Goal: Task Accomplishment & Management: Manage account settings

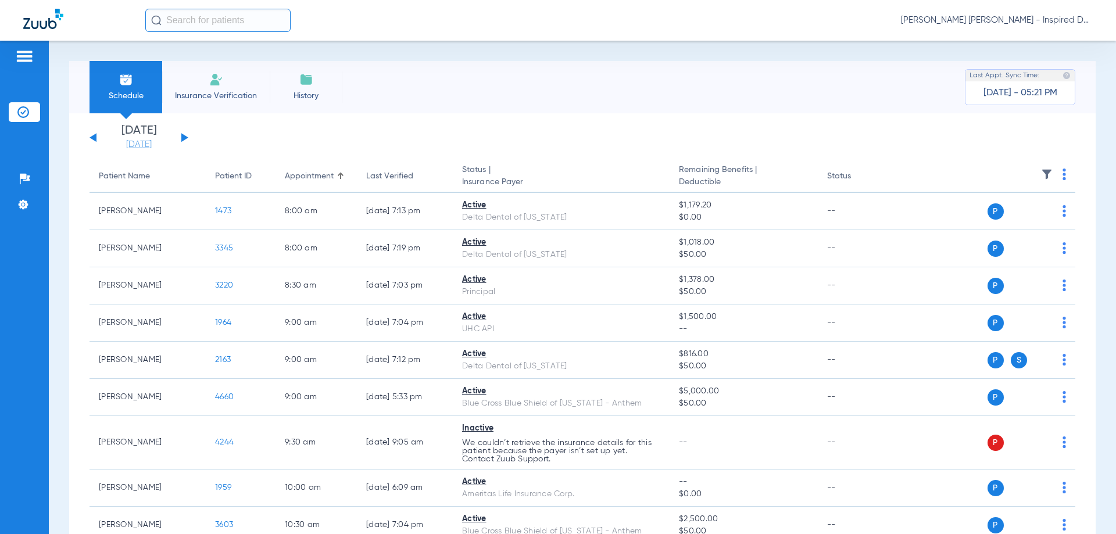
click at [130, 148] on link "[DATE]" at bounding box center [139, 145] width 70 height 12
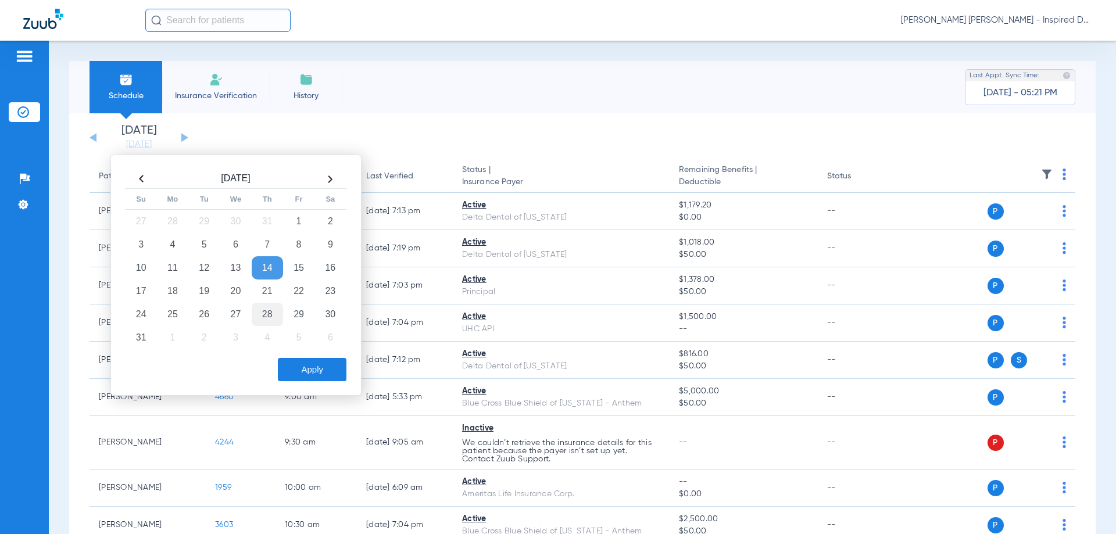
click at [273, 309] on td "28" at bounding box center [267, 314] width 31 height 23
click at [297, 360] on button "Apply" at bounding box center [312, 369] width 69 height 23
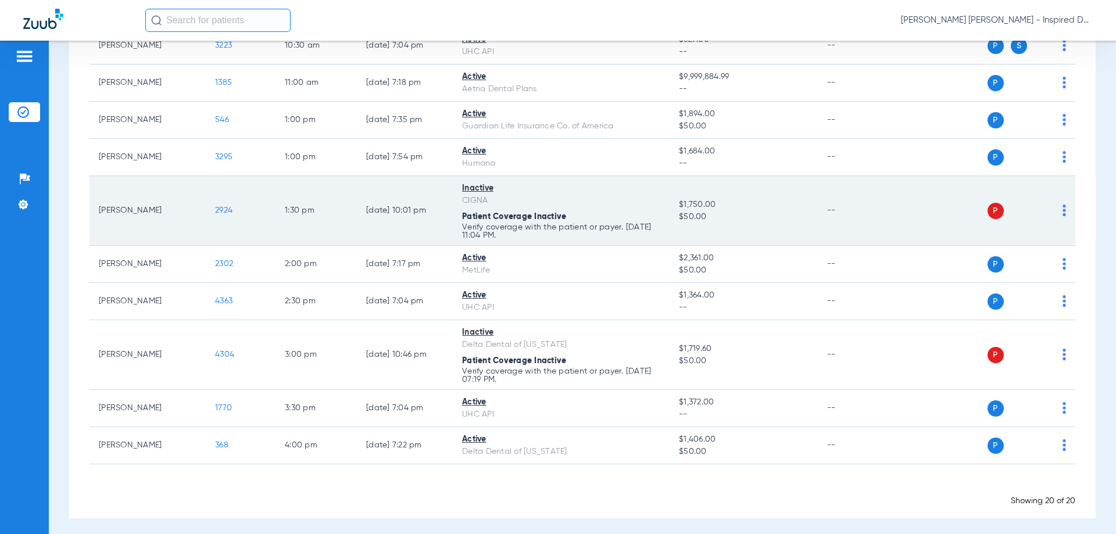
scroll to position [542, 0]
click at [1062, 206] on img at bounding box center [1063, 210] width 3 height 12
click at [1054, 206] on div at bounding box center [558, 267] width 1116 height 534
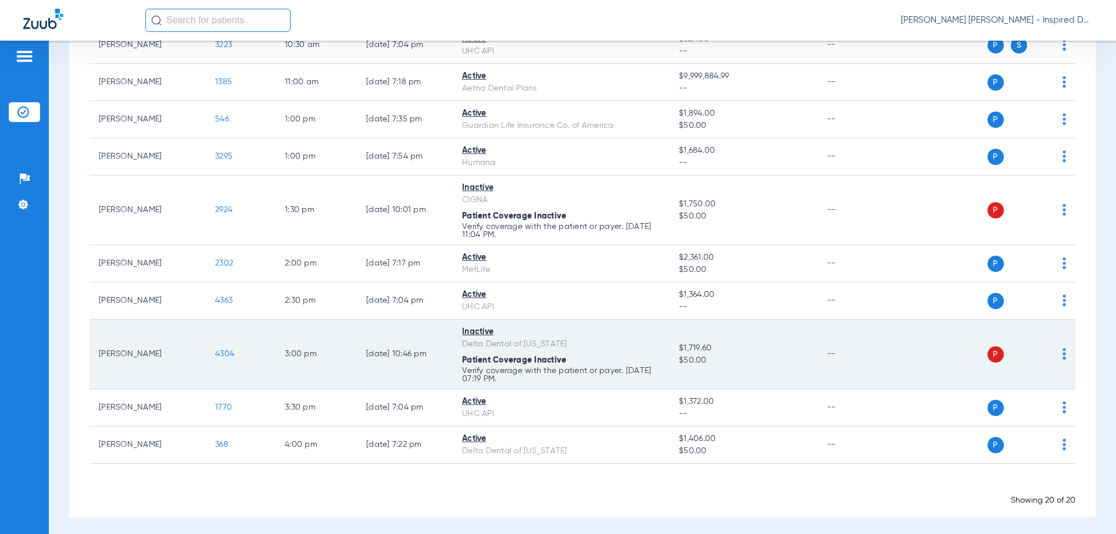
click at [1061, 352] on td "P S" at bounding box center [986, 355] width 180 height 70
click at [1062, 352] on img at bounding box center [1063, 354] width 3 height 12
click at [1055, 352] on div at bounding box center [558, 267] width 1116 height 534
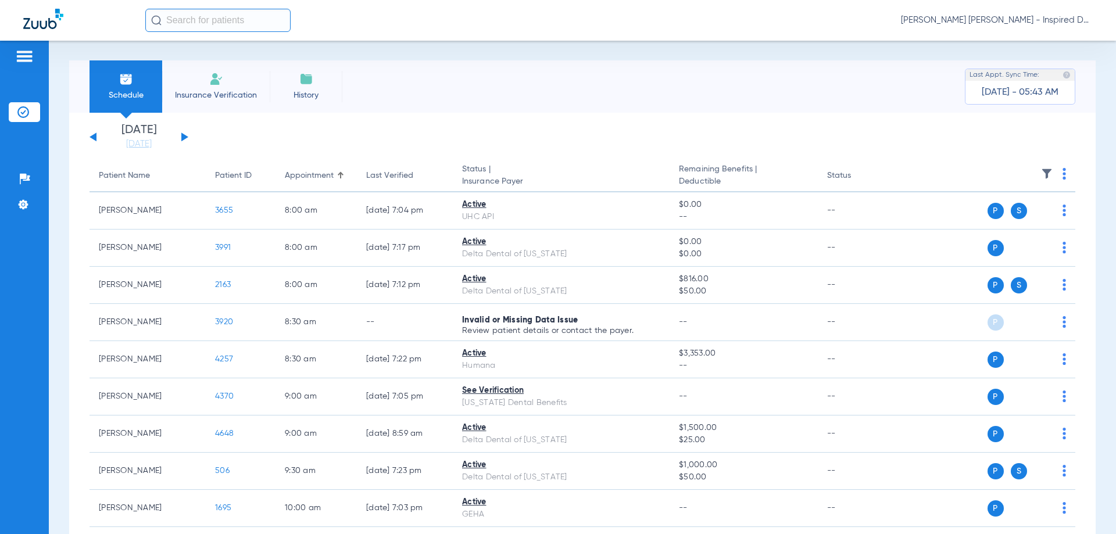
scroll to position [0, 0]
click at [95, 139] on button at bounding box center [92, 137] width 7 height 9
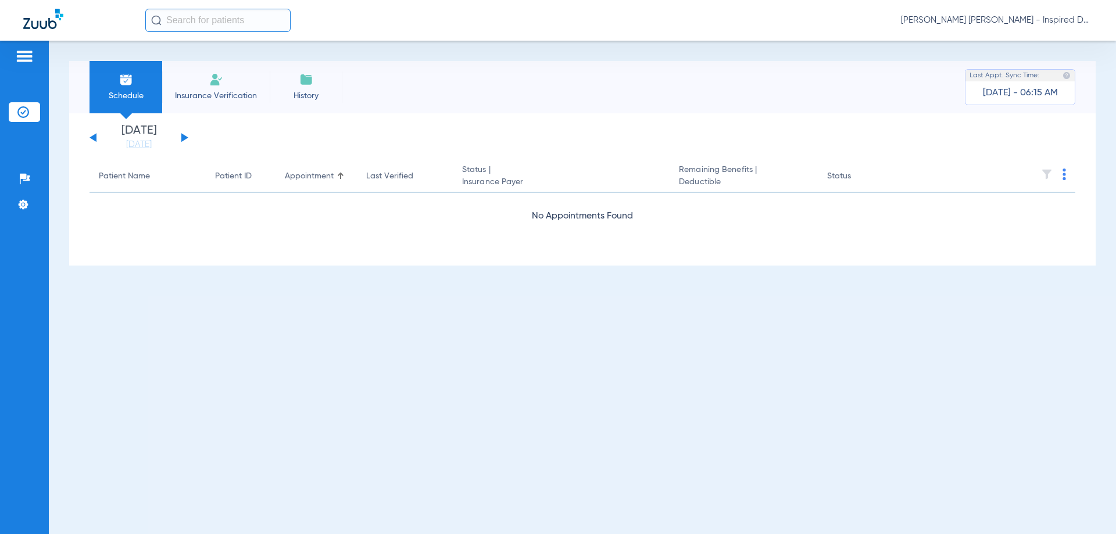
click at [95, 137] on button at bounding box center [92, 137] width 7 height 9
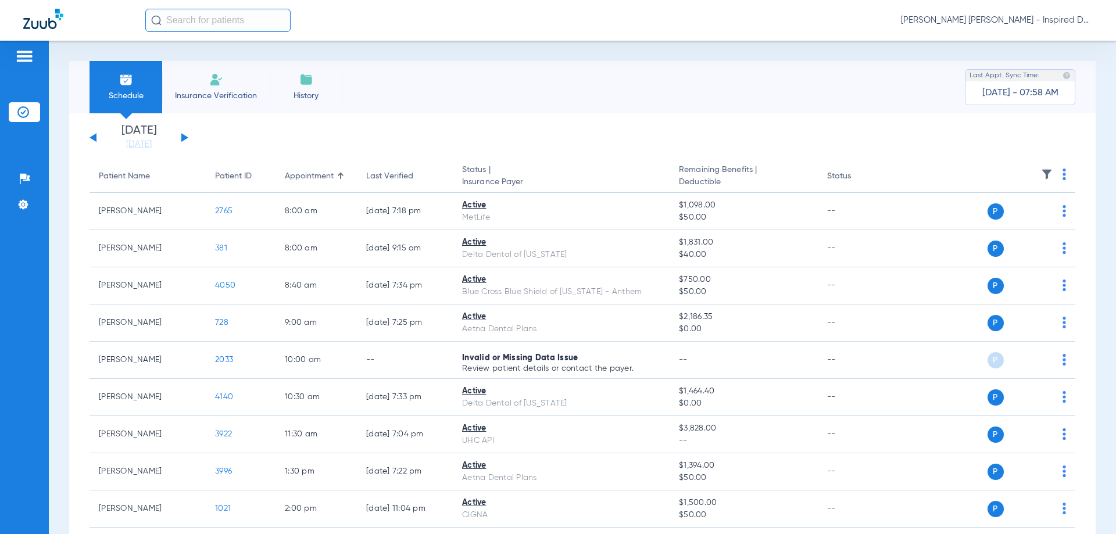
click at [95, 139] on button at bounding box center [92, 137] width 7 height 9
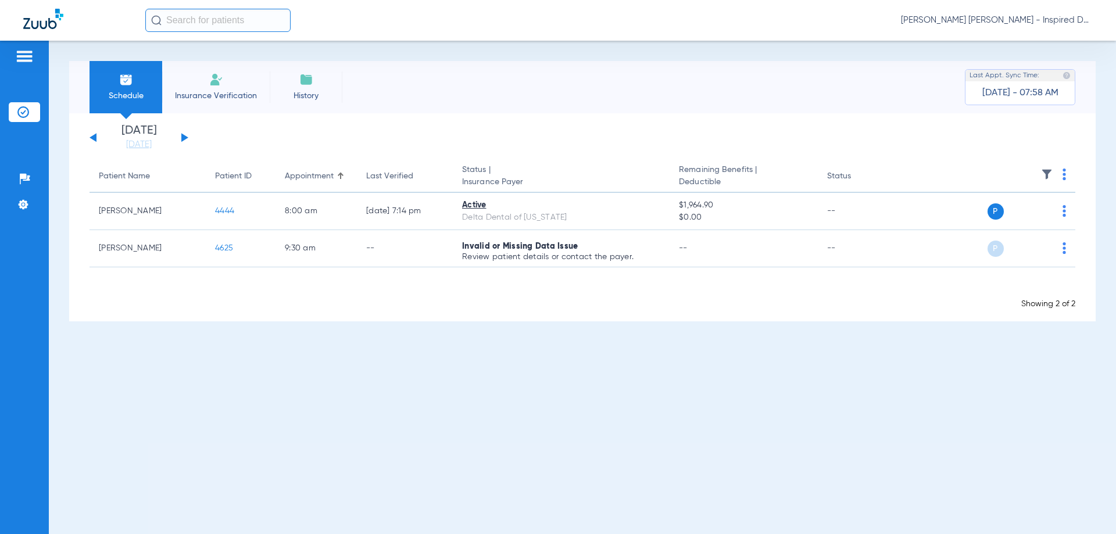
click at [89, 136] on div "[DATE] [DATE] [DATE] [DATE] [DATE] [DATE] [DATE] [DATE] [DATE] [DATE] [DATE] [D…" at bounding box center [582, 217] width 1026 height 208
click at [90, 135] on div "[DATE] [DATE] [DATE] [DATE] [DATE] [DATE] [DATE] [DATE] [DATE] [DATE] [DATE] [D…" at bounding box center [138, 138] width 99 height 26
click at [95, 138] on button at bounding box center [92, 137] width 7 height 9
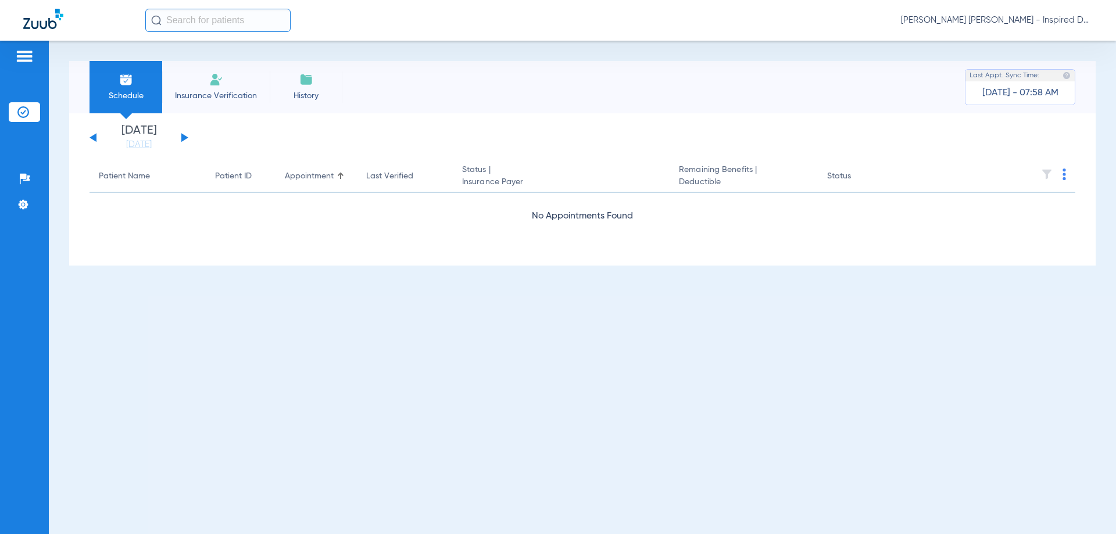
click at [98, 138] on div "[DATE] [DATE] [DATE] [DATE] [DATE] [DATE] [DATE] [DATE] [DATE] [DATE] [DATE] [D…" at bounding box center [138, 138] width 99 height 26
click at [90, 132] on div "[DATE] [DATE] [DATE] [DATE] [DATE] [DATE] [DATE] [DATE] [DATE] [DATE] [DATE] [D…" at bounding box center [138, 138] width 99 height 26
click at [91, 134] on div "[DATE] [DATE] [DATE] [DATE] [DATE] [DATE] [DATE] [DATE] [DATE] [DATE] [DATE] [D…" at bounding box center [138, 138] width 99 height 26
click at [98, 138] on div "[DATE] [DATE] [DATE] [DATE] [DATE] [DATE] [DATE] [DATE] [DATE] [DATE] [DATE] [D…" at bounding box center [138, 138] width 99 height 26
click at [94, 138] on button at bounding box center [92, 137] width 7 height 9
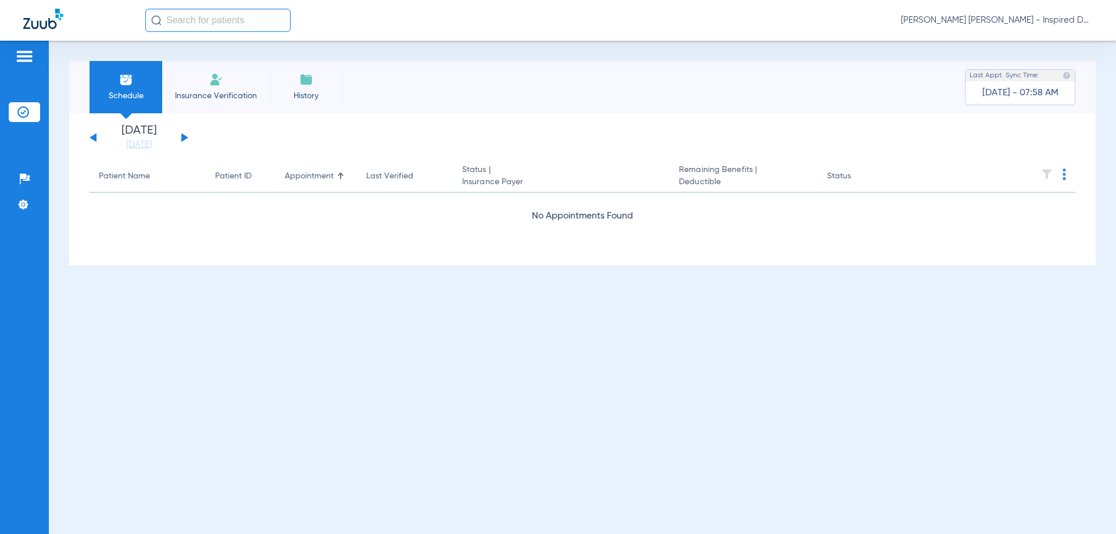
click at [94, 138] on button at bounding box center [92, 137] width 7 height 9
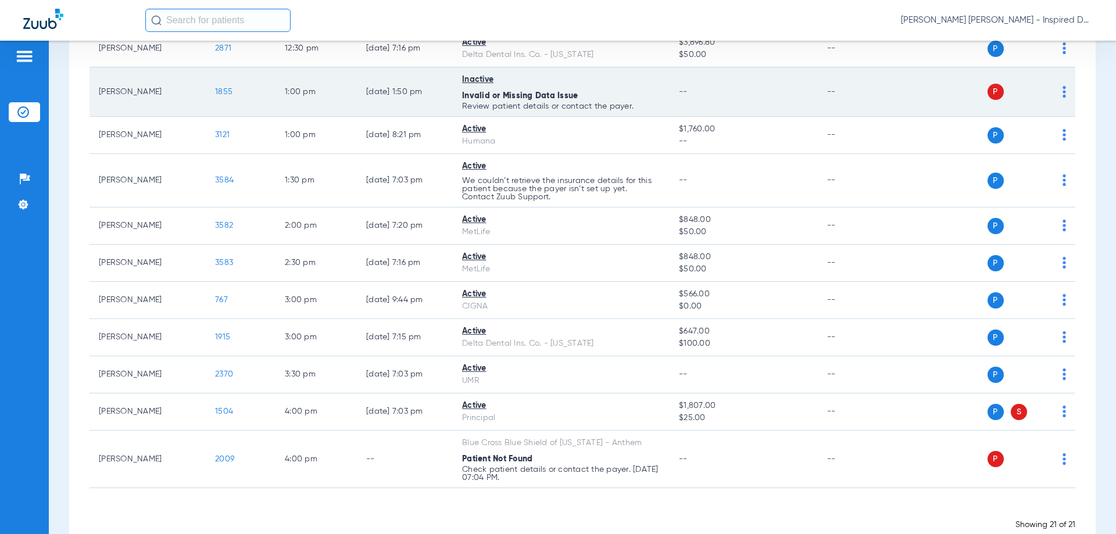
scroll to position [562, 0]
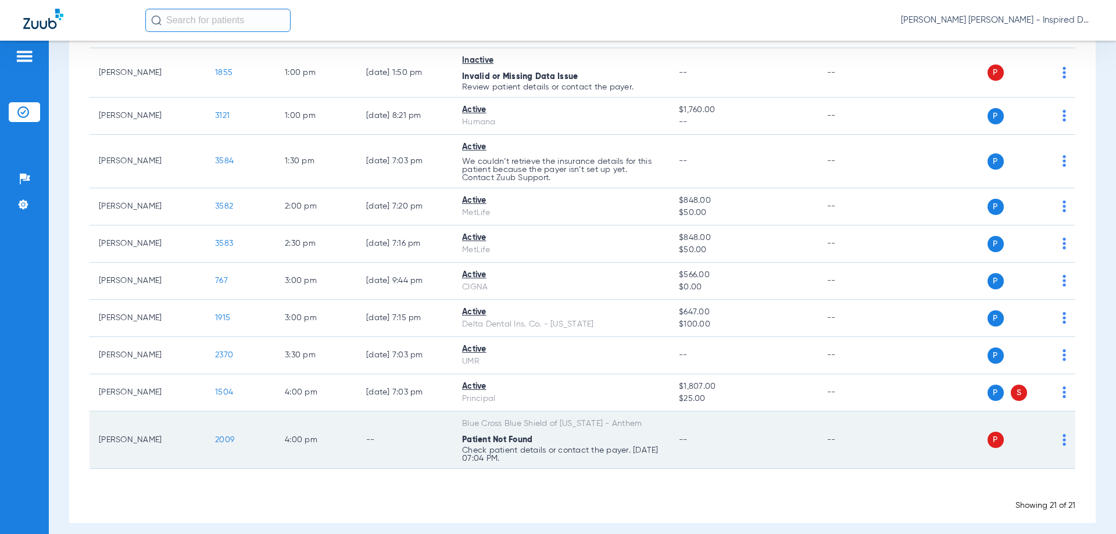
click at [1062, 442] on img at bounding box center [1063, 440] width 3 height 12
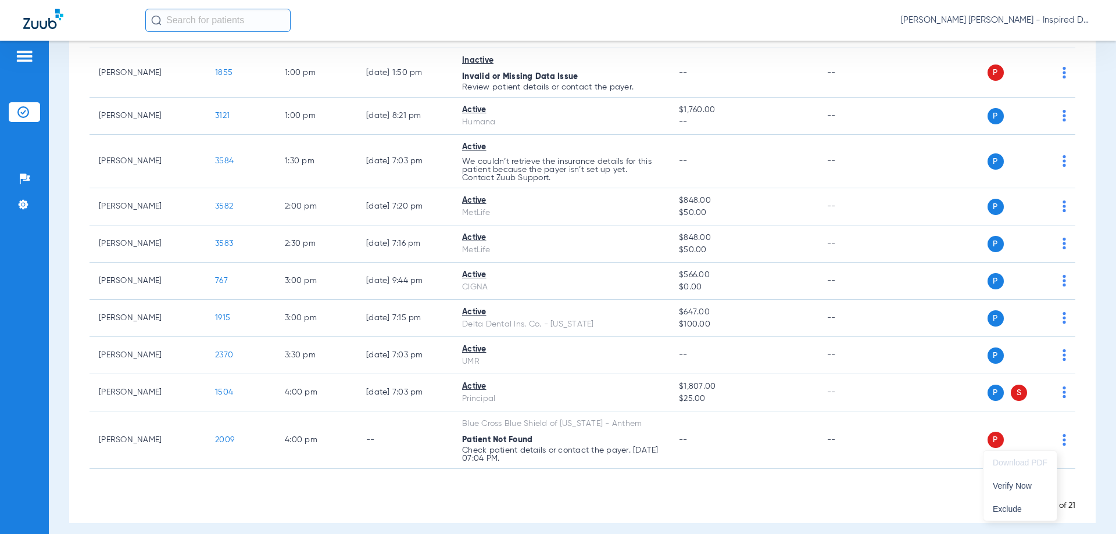
click at [1054, 435] on div at bounding box center [558, 267] width 1116 height 534
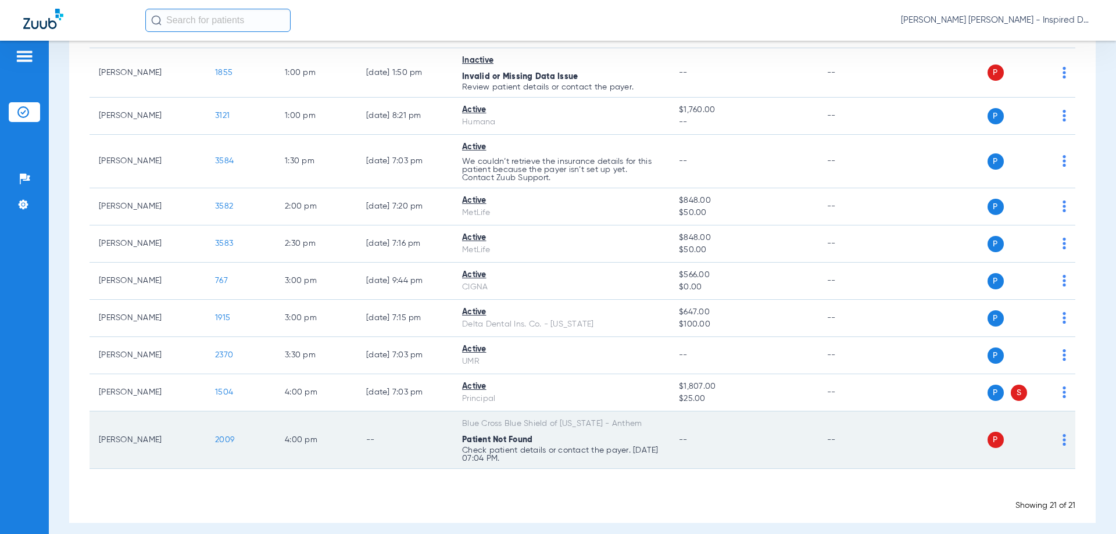
click at [1062, 435] on img at bounding box center [1063, 440] width 3 height 12
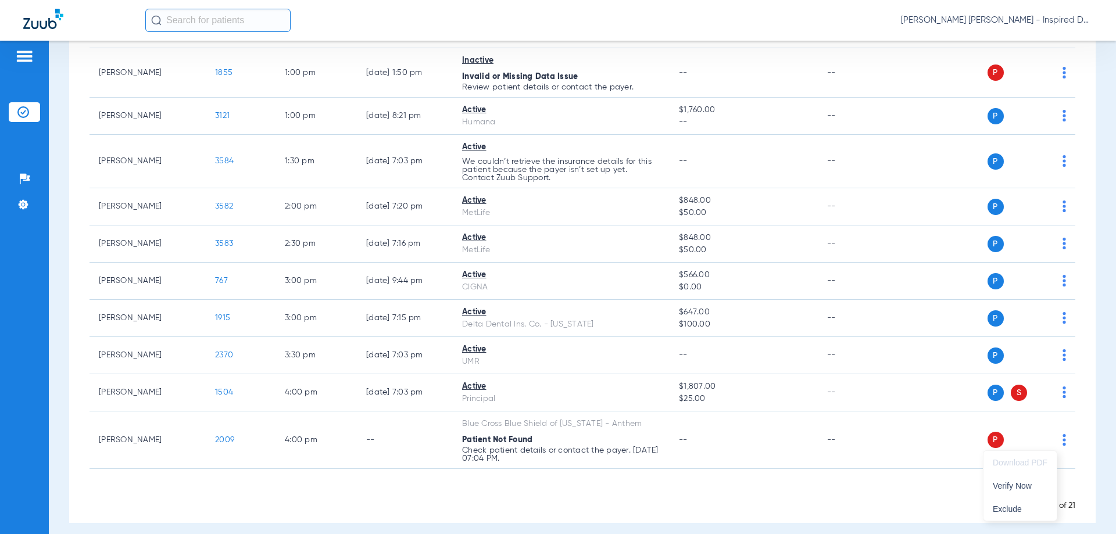
click at [846, 470] on div at bounding box center [558, 267] width 1116 height 534
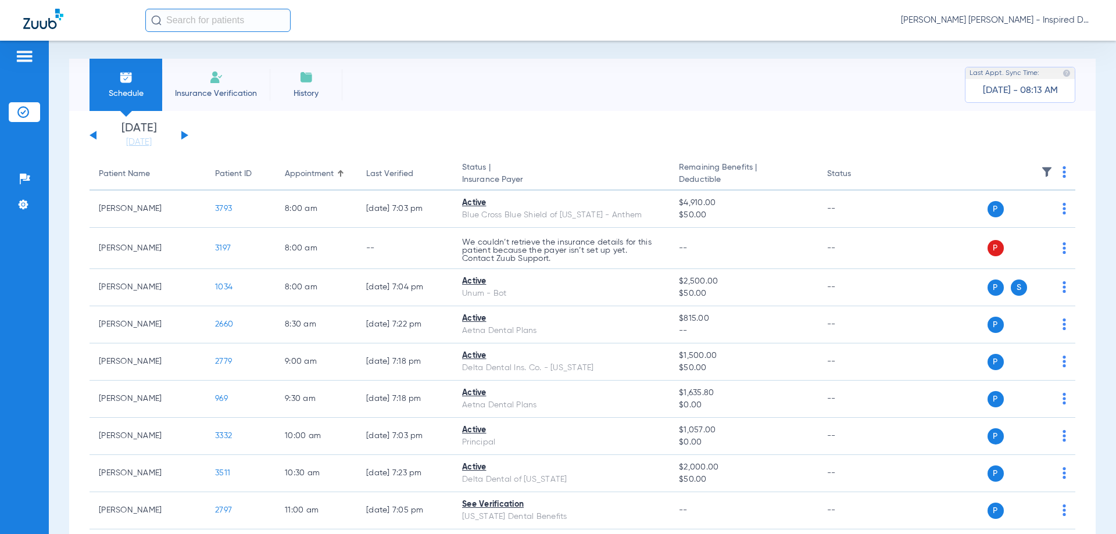
scroll to position [0, 0]
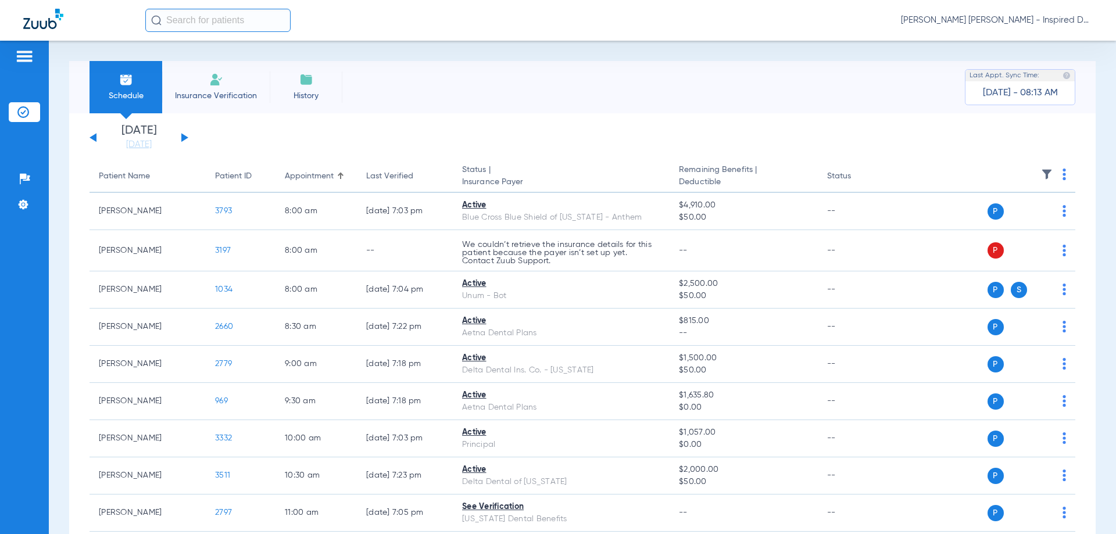
click at [90, 137] on div "[DATE] [DATE] [DATE] [DATE] [DATE] [DATE] [DATE] [DATE] [DATE] [DATE] [DATE] [D…" at bounding box center [138, 138] width 99 height 26
click at [98, 146] on div "[DATE] [DATE] [DATE] [DATE] [DATE] [DATE] [DATE] [DATE] [DATE] [DATE] [DATE] [D…" at bounding box center [138, 138] width 99 height 26
click at [94, 135] on div "[DATE] [DATE] [DATE] [DATE] [DATE] [DATE] [DATE] [DATE] [DATE] [DATE] [DATE] [D…" at bounding box center [138, 138] width 99 height 26
click at [95, 139] on button at bounding box center [92, 137] width 7 height 9
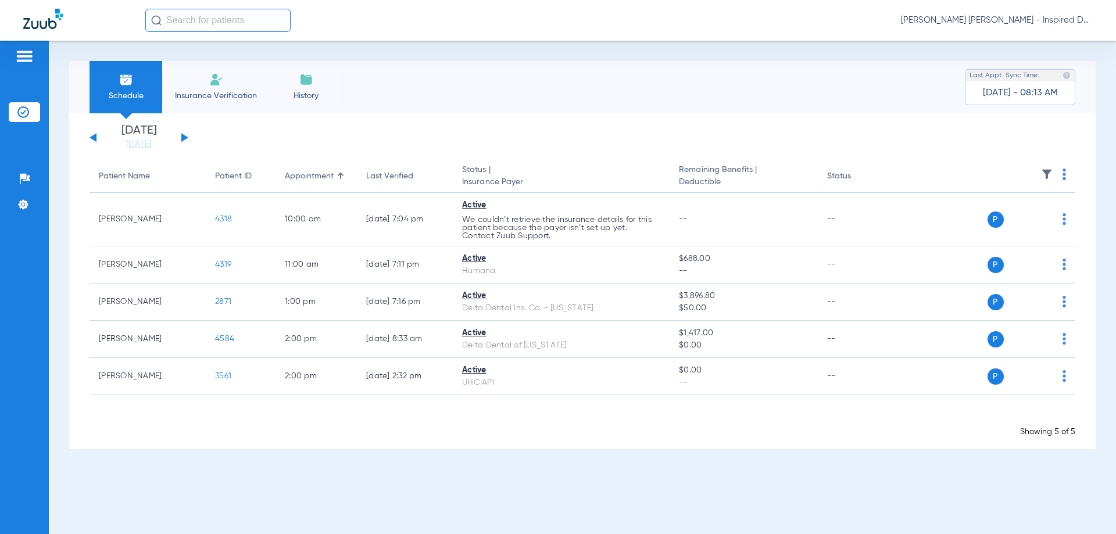
click at [92, 141] on div "[DATE] [DATE] [DATE] [DATE] [DATE] [DATE] [DATE] [DATE] [DATE] [DATE] [DATE] [D…" at bounding box center [138, 138] width 99 height 26
click at [92, 139] on button at bounding box center [92, 137] width 7 height 9
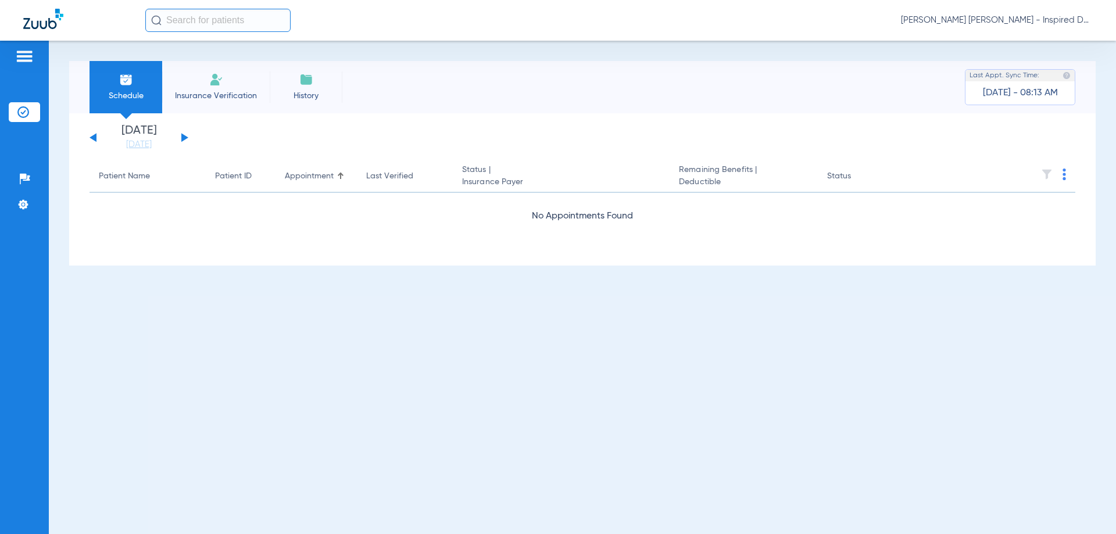
click at [90, 134] on div "[DATE] [DATE] [DATE] [DATE] [DATE] [DATE] [DATE] [DATE] [DATE] [DATE] [DATE] [D…" at bounding box center [138, 138] width 99 height 26
click at [91, 137] on div "[DATE] [DATE] [DATE] [DATE] [DATE] [DATE] [DATE] [DATE] [DATE] [DATE] [DATE] [D…" at bounding box center [138, 138] width 99 height 26
click at [91, 137] on button at bounding box center [92, 137] width 7 height 9
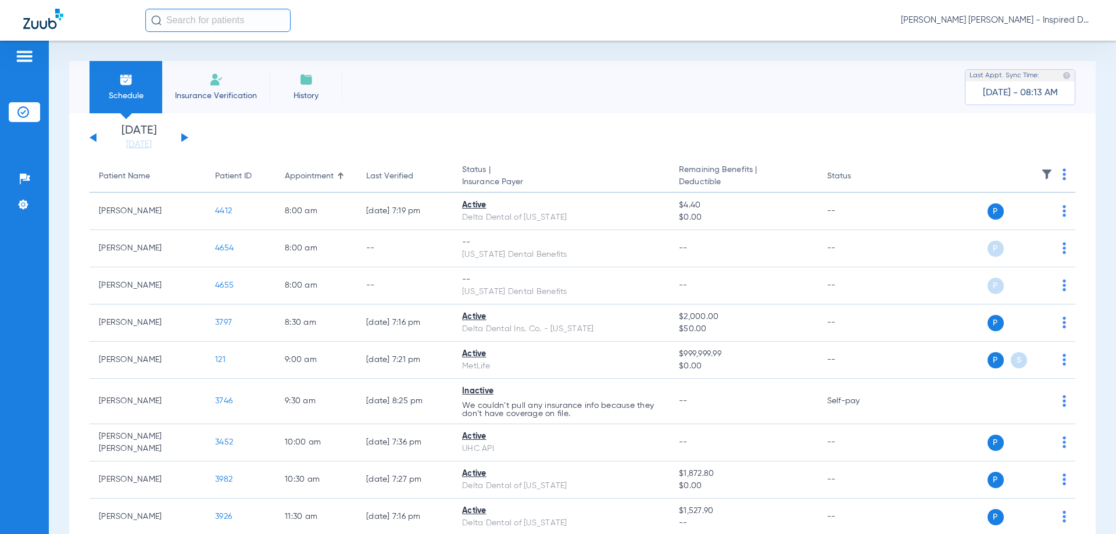
click at [95, 138] on button at bounding box center [92, 137] width 7 height 9
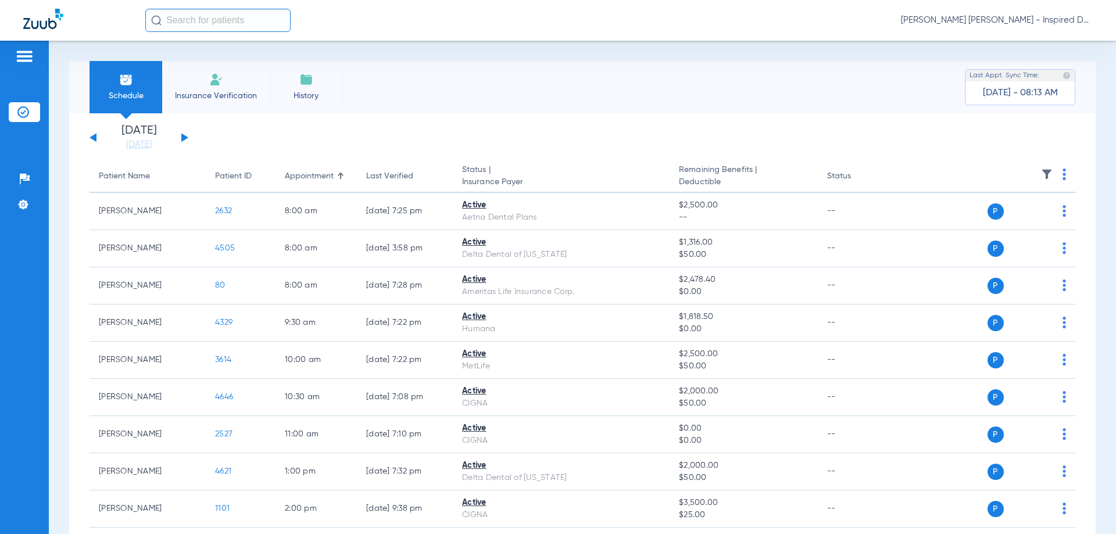
click at [94, 137] on button at bounding box center [92, 137] width 7 height 9
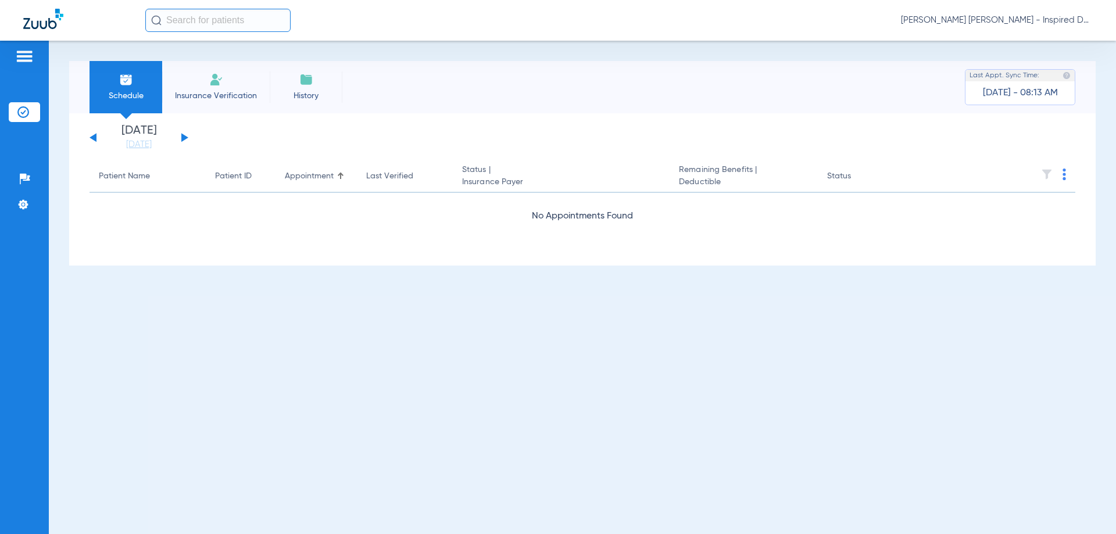
click at [92, 135] on div "[DATE] [DATE] [DATE] [DATE] [DATE] [DATE] [DATE] [DATE] [DATE] [DATE] [DATE] [D…" at bounding box center [138, 138] width 99 height 26
click at [95, 135] on button at bounding box center [92, 137] width 7 height 9
